Goal: Information Seeking & Learning: Learn about a topic

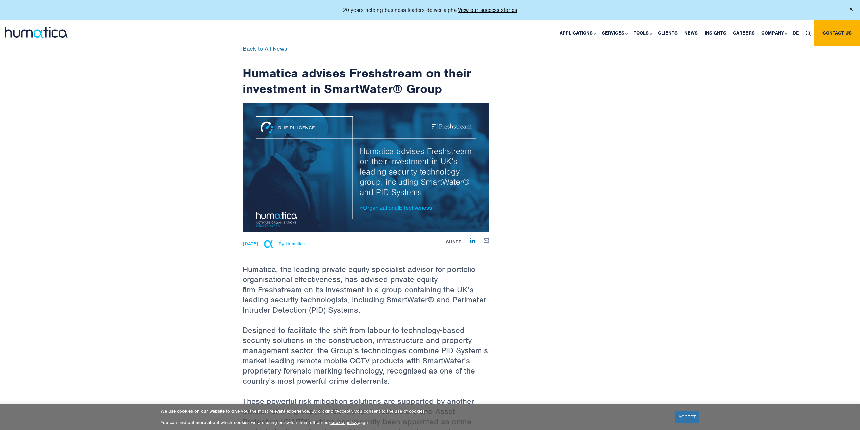
drag, startPoint x: 259, startPoint y: 90, endPoint x: 257, endPoint y: 85, distance: 4.9
click at [258, 85] on h1 "Humatica advises Freshstream on their investment in SmartWater® Group" at bounding box center [366, 71] width 247 height 50
click at [250, 76] on h1 "Humatica advises Freshstream on their investment in SmartWater® Group" at bounding box center [366, 71] width 247 height 50
click at [333, 77] on h1 "Humatica advises Freshstream on their investment in SmartWater® Group" at bounding box center [366, 71] width 247 height 50
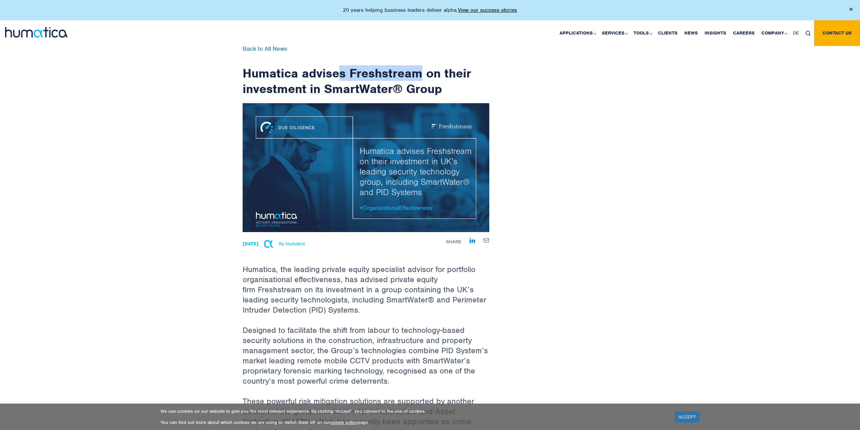
drag, startPoint x: 339, startPoint y: 71, endPoint x: 426, endPoint y: 74, distance: 86.9
click at [426, 74] on h1 "Humatica advises Freshstream on their investment in SmartWater® Group" at bounding box center [366, 71] width 247 height 50
drag, startPoint x: 327, startPoint y: 92, endPoint x: 426, endPoint y: 93, distance: 98.7
click at [426, 93] on h1 "Humatica advises Freshstream on their investment in SmartWater® Group" at bounding box center [366, 71] width 247 height 50
click at [379, 91] on h1 "Humatica advises Freshstream on their investment in SmartWater® Group" at bounding box center [366, 71] width 247 height 50
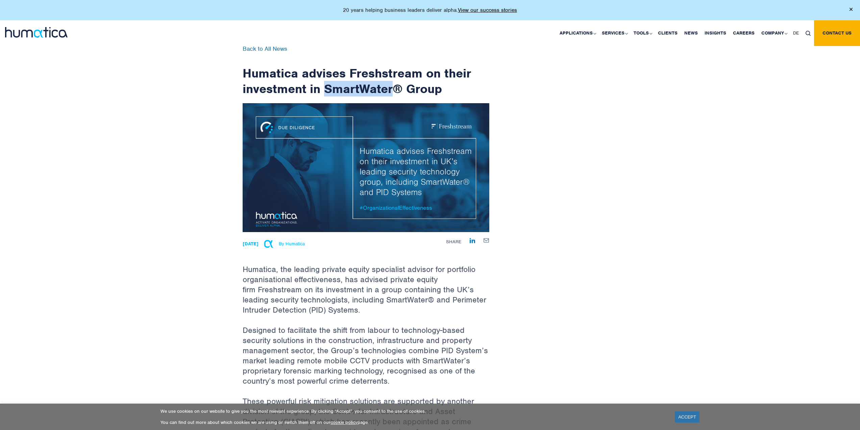
click at [379, 91] on h1 "Humatica advises Freshstream on their investment in SmartWater® Group" at bounding box center [366, 71] width 247 height 50
click at [372, 91] on h1 "Humatica advises Freshstream on their investment in SmartWater® Group" at bounding box center [366, 71] width 247 height 50
drag, startPoint x: 330, startPoint y: 87, endPoint x: 433, endPoint y: 86, distance: 103.4
click at [426, 85] on h1 "Humatica advises Freshstream on their investment in SmartWater® Group" at bounding box center [366, 71] width 247 height 50
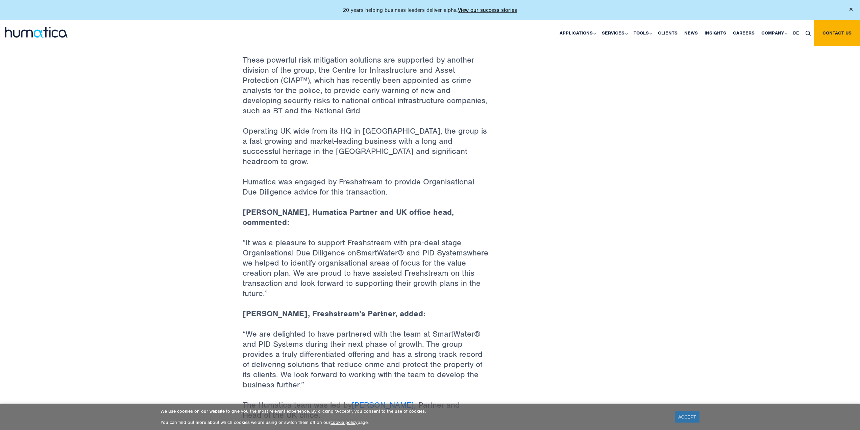
scroll to position [237, 0]
